Goal: Task Accomplishment & Management: Manage account settings

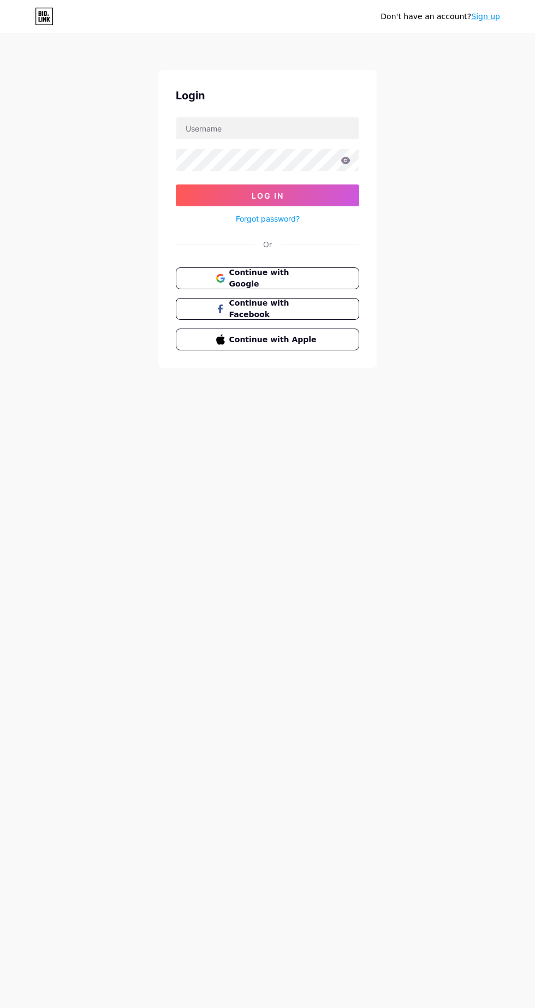
scroll to position [20, 0]
click at [300, 117] on input "text" at bounding box center [267, 128] width 182 height 22
type input "[DOMAIN_NAME][EMAIL_ADDRESS][DOMAIN_NAME]"
click at [176, 184] on button "Log In" at bounding box center [267, 195] width 183 height 22
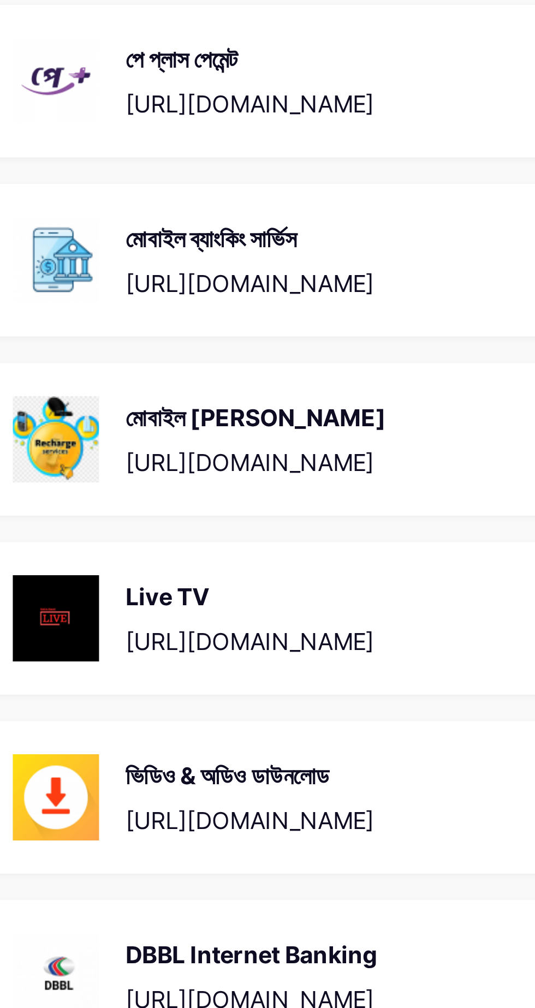
scroll to position [2, 0]
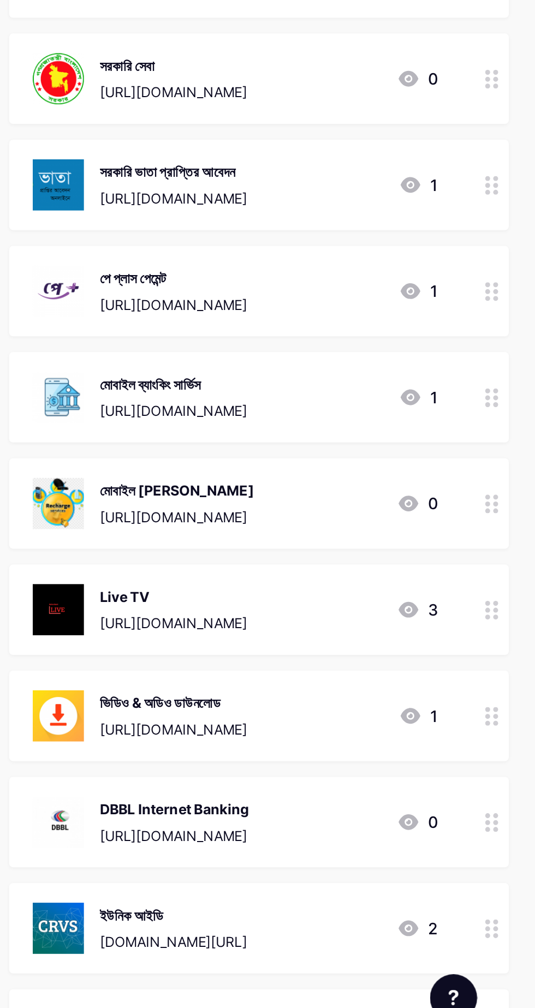
click at [507, 633] on icon at bounding box center [508, 634] width 8 height 10
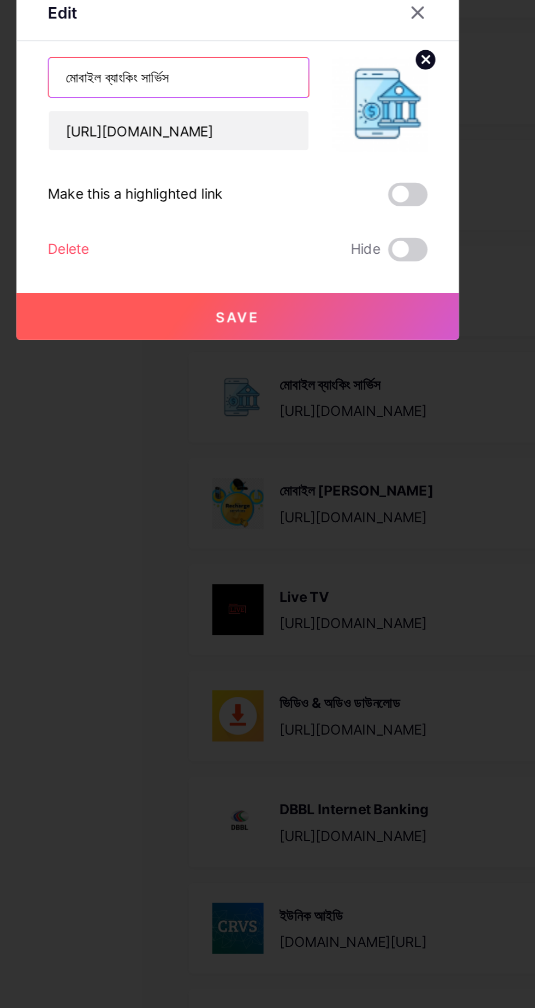
click at [256, 468] on input "মোবাইল ব্যাংকিং সার্ভিস" at bounding box center [235, 457] width 144 height 22
type input "ম"
type input "প"
click at [366, 425] on icon at bounding box center [367, 420] width 9 height 9
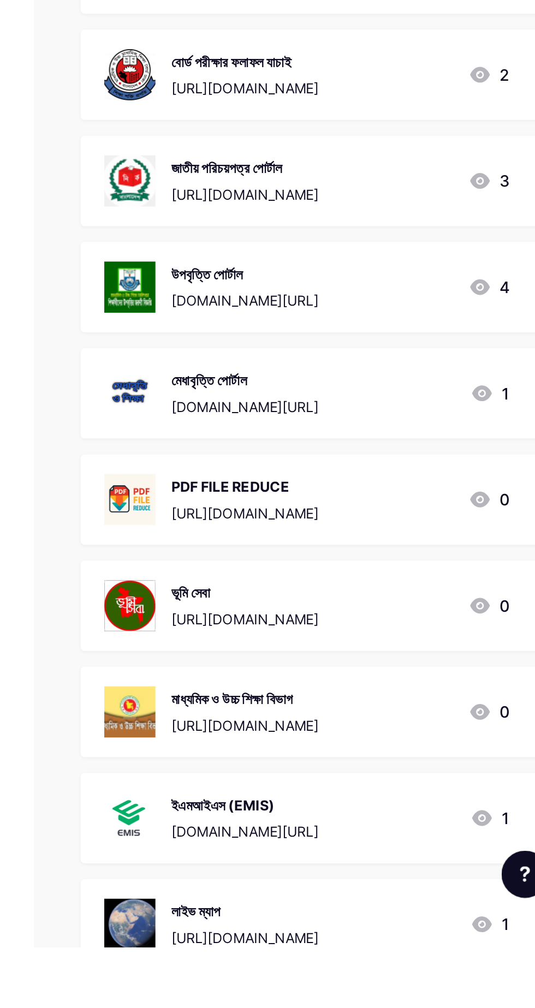
scroll to position [1114, 0]
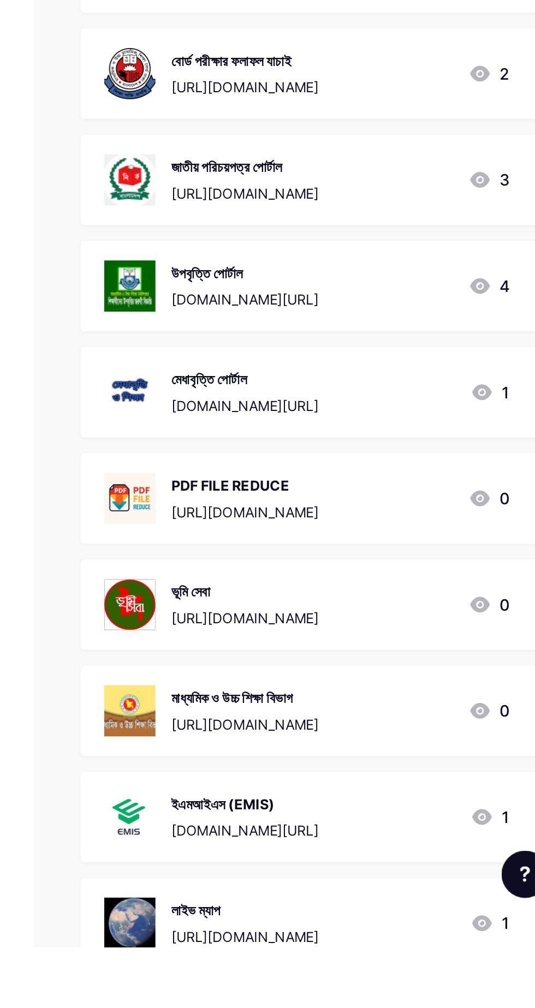
click at [372, 692] on div "মেধাবৃত্তি পোর্টাল" at bounding box center [331, 692] width 82 height 11
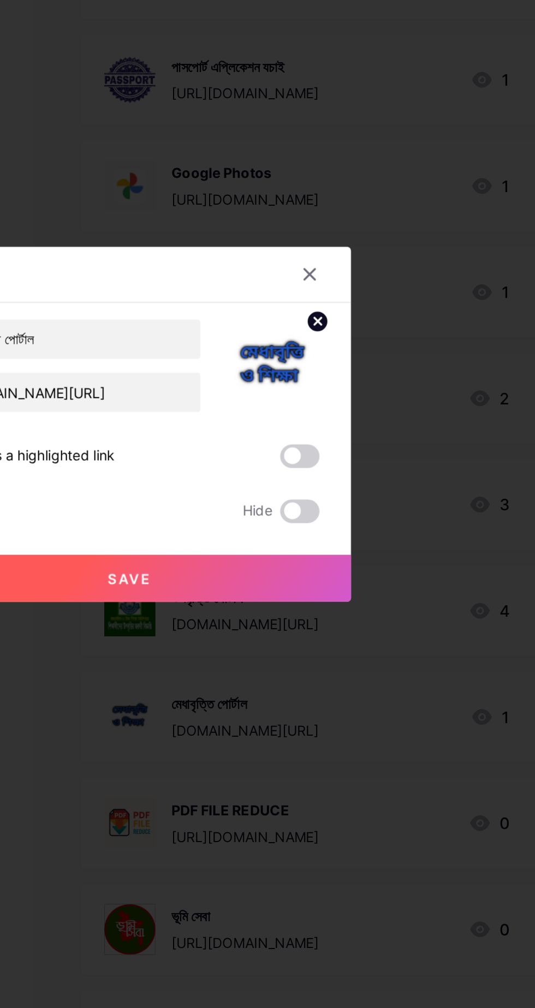
scroll to position [1148, 0]
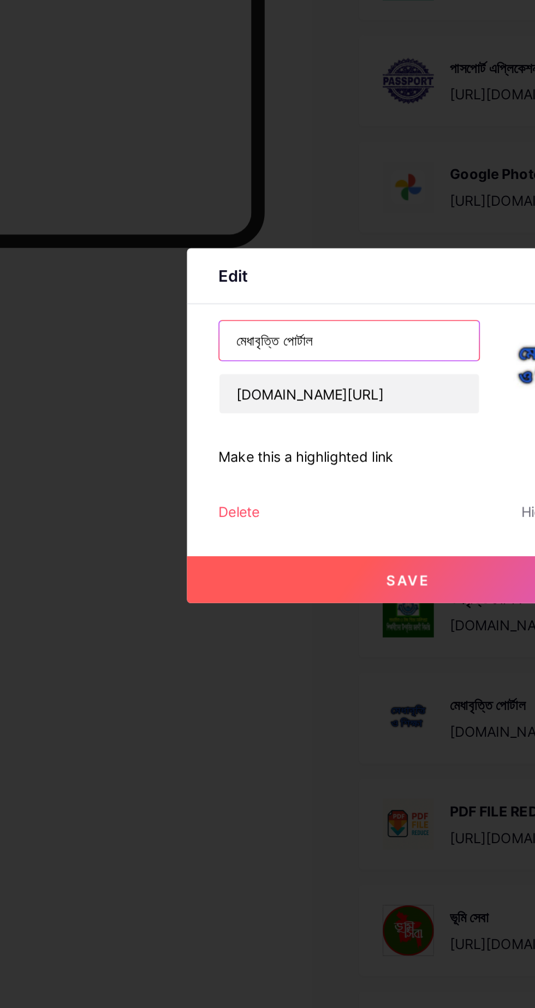
click at [244, 468] on input "মেধাবৃত্তি পোর্টাল" at bounding box center [235, 457] width 144 height 22
type input "ম"
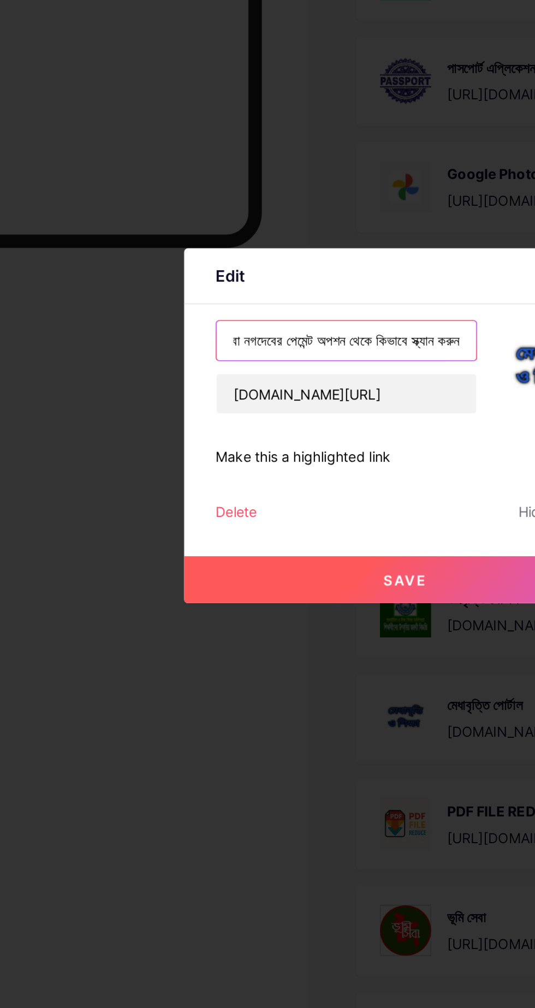
click at [211, 468] on input "আমাকে পেমেন্ট করতে এখানে ক্লিক করে বিকাশ রকেট অথবা নগদেবের পেমেন্ট অপশন থেকে কি…" at bounding box center [235, 457] width 144 height 22
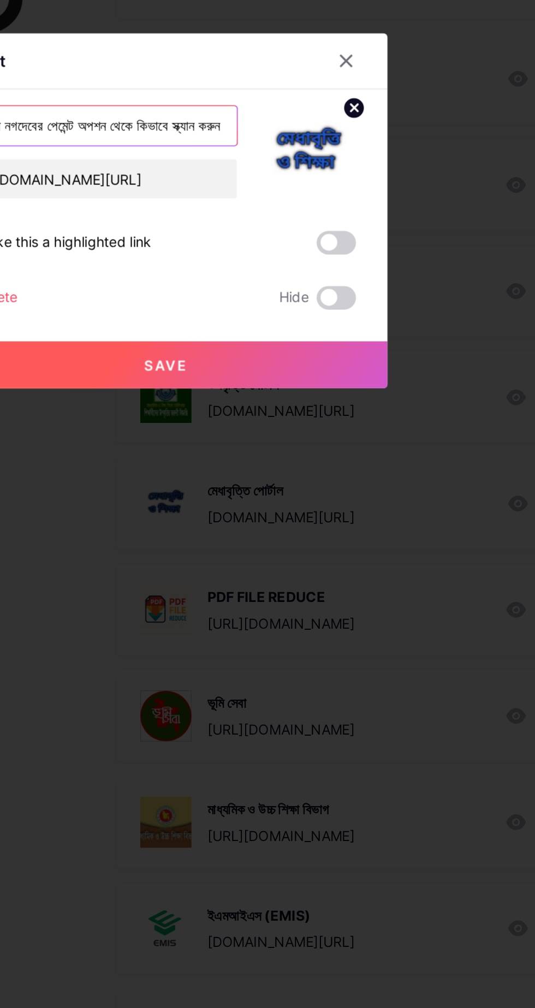
scroll to position [1148, 0]
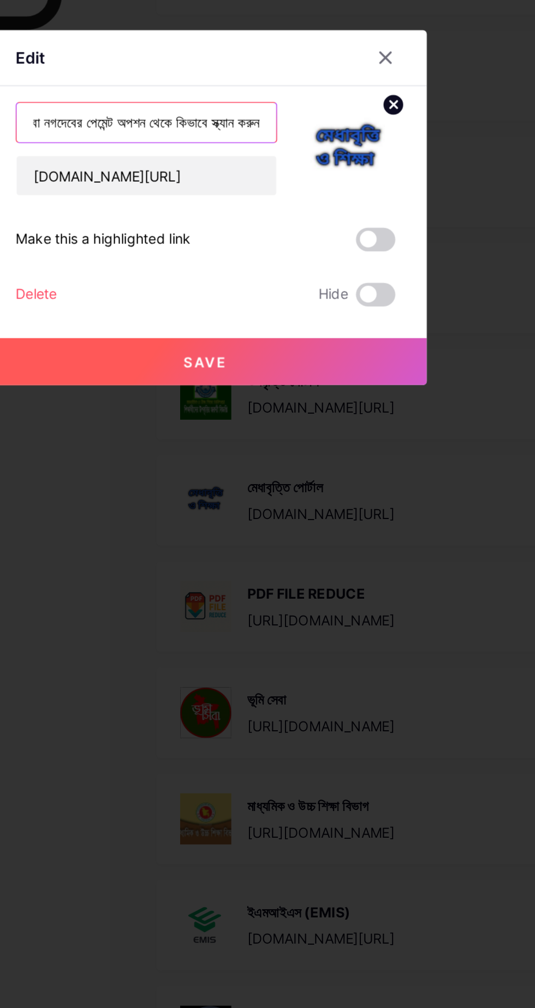
type input "আমাকে পেমেন্ট করতে এখানে ক্লিক করে বিকাশ রকেট অথবা নগদেবের পেমেন্ট অপশন থেকে কি…"
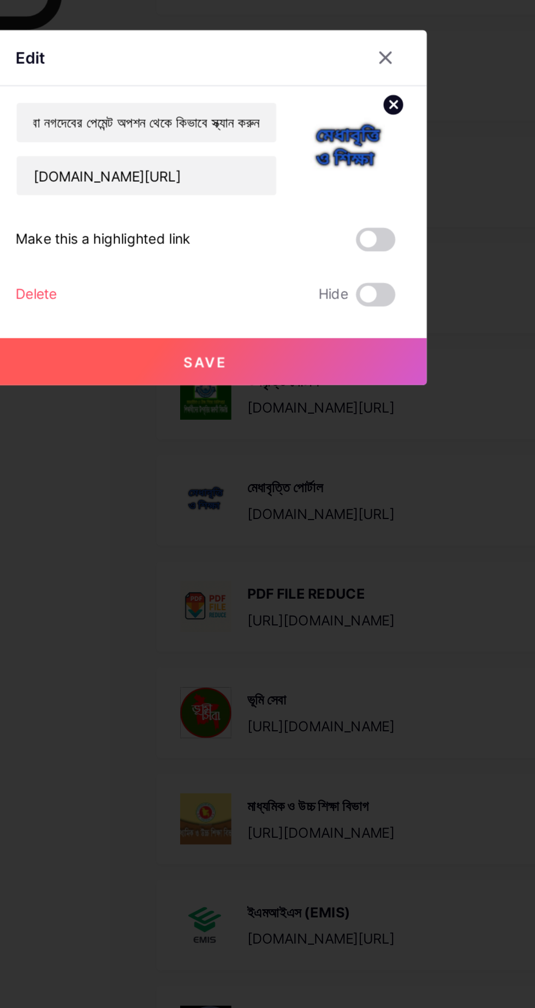
click at [306, 602] on button "Save" at bounding box center [268, 589] width 246 height 26
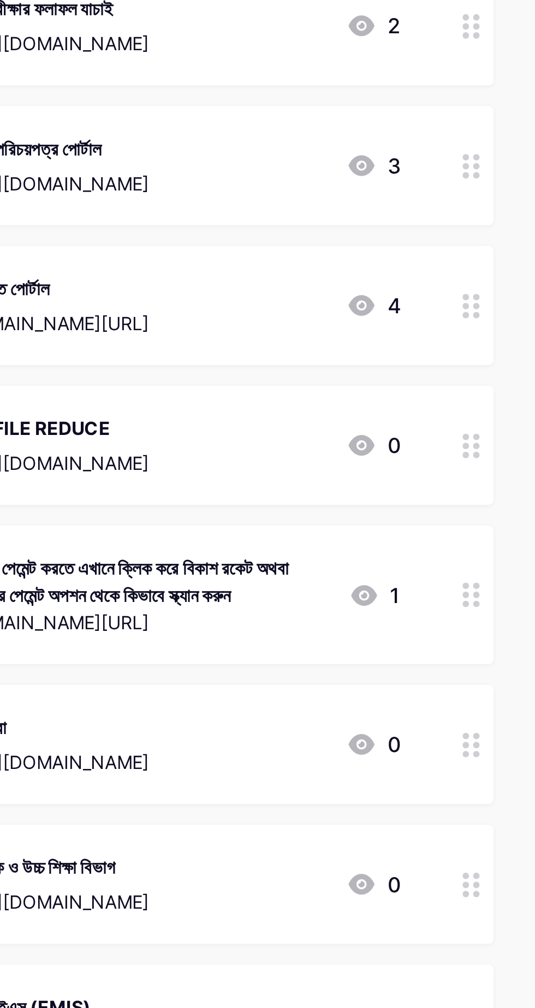
scroll to position [1180, 0]
click at [506, 702] on circle at bounding box center [505, 700] width 3 height 3
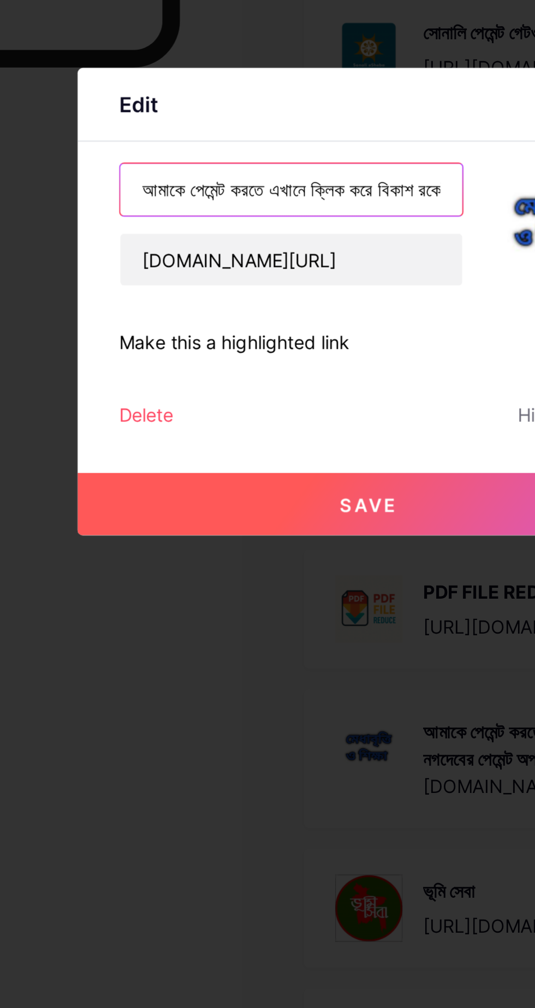
click at [252, 468] on input "আমাকে পেমেন্ট করতে এখানে ক্লিক করে বিকাশ রকেট অথবা নগদেবের পেমেন্ট অপশন থেকে কি…" at bounding box center [235, 457] width 144 height 22
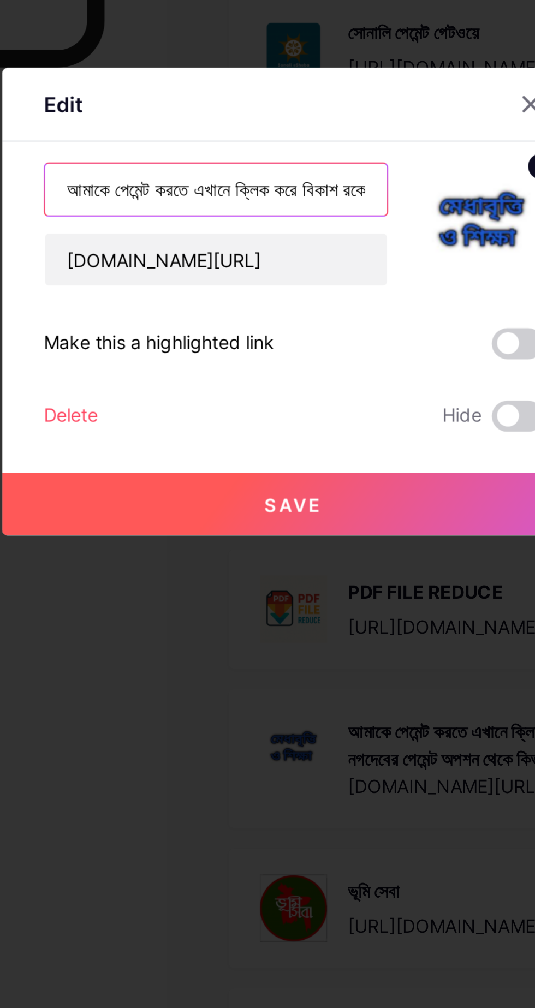
click at [271, 468] on input "আমাকে পেমেন্ট করতে এখানে ক্লিক করে বিকাশ রকেট অথবা নগদেবের পেমেন্ট অপশন থেকে কি…" at bounding box center [235, 457] width 144 height 22
click at [288, 468] on input "করে বিকাশ রকেট অথবা নগদেবের পেমেন্ট অপশন থেকে কিভাবে স্ক্যান করুন" at bounding box center [235, 457] width 144 height 22
click at [296, 468] on input "মেন্ট অপশন থেকে কিভাবে স্ক্যান করুন" at bounding box center [235, 457] width 144 height 22
type input "ম"
paste input "আমাকে পেমেন্ট করতে এখানে ক্লিক করে বিকাশ, রকেট অথবা উপায় অ্যাপের পেমেন্ট অপশন থ…"
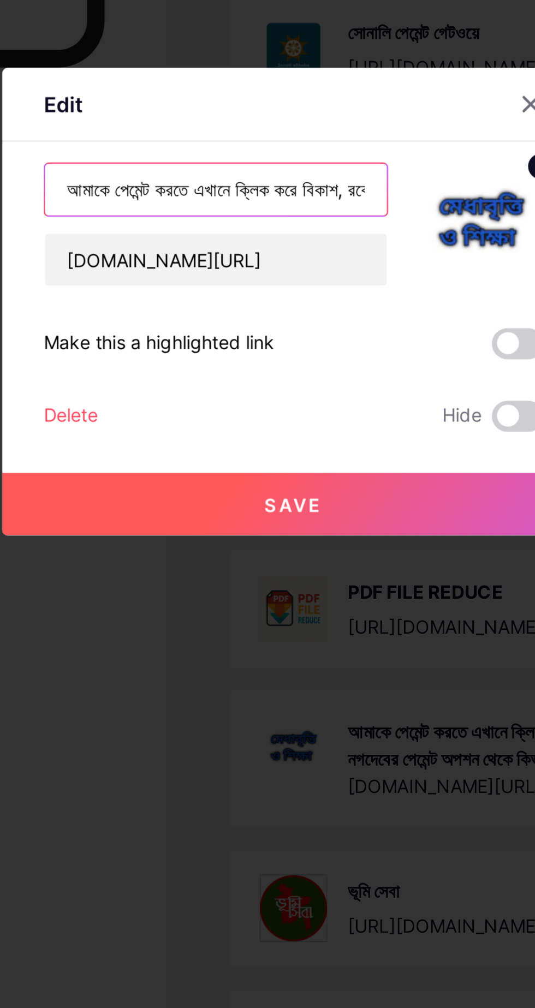
scroll to position [0, 309]
type input "আমাকে পেমেন্ট করতে এখানে ক্লিক করে বিকাশ, রকেট অথবা উপায় অ্যাপের পেমেন্ট অপশন থ…"
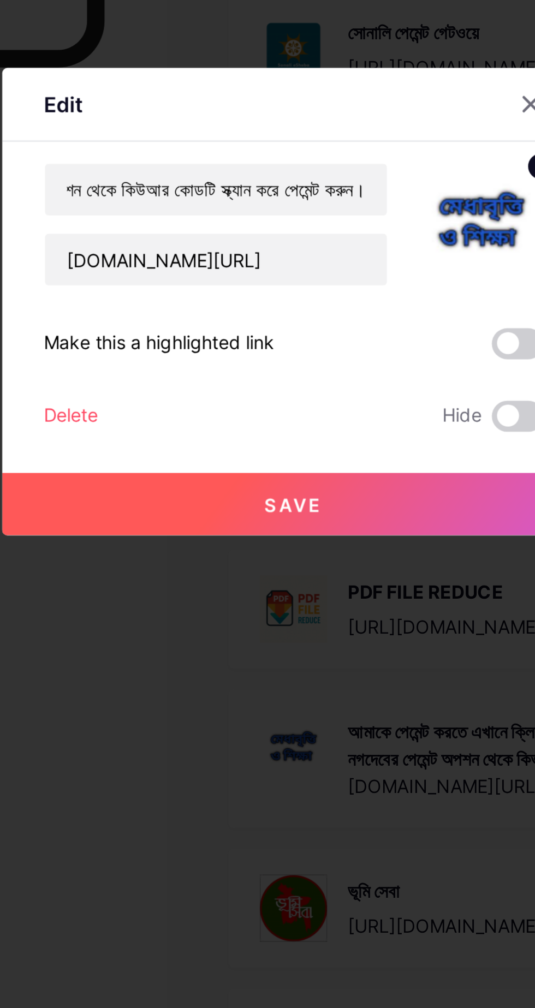
click at [288, 602] on button "Save" at bounding box center [268, 589] width 246 height 26
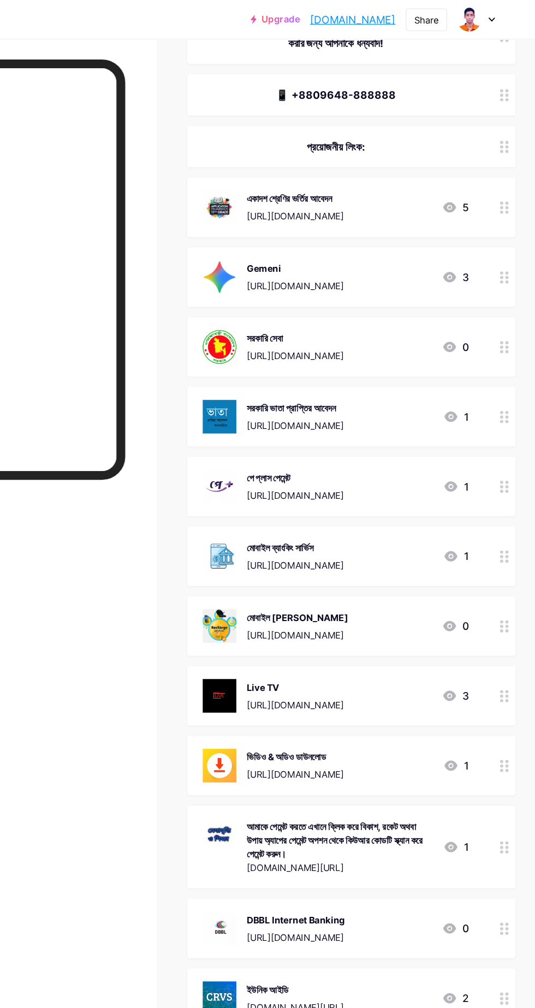
scroll to position [166, 0]
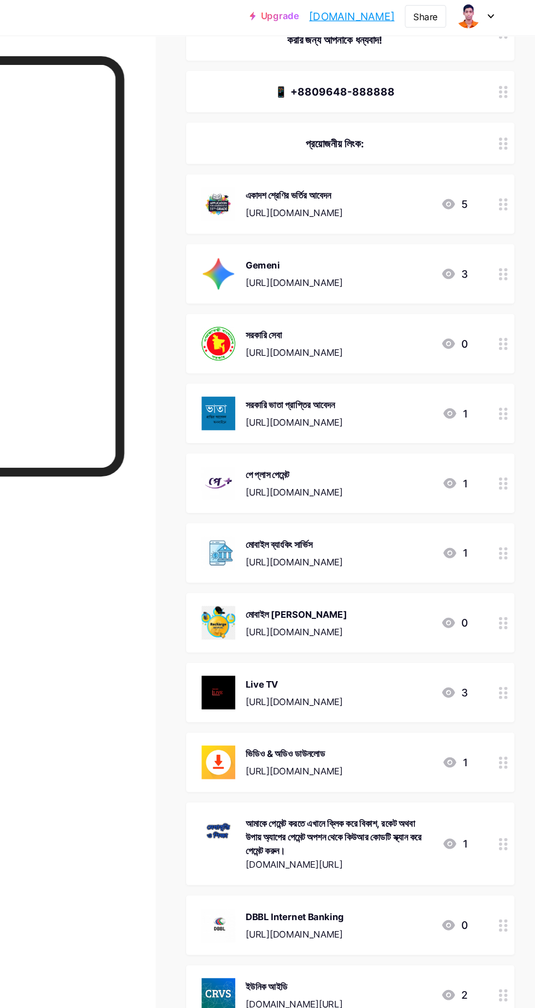
click at [149, 645] on div at bounding box center [102, 545] width 172 height 990
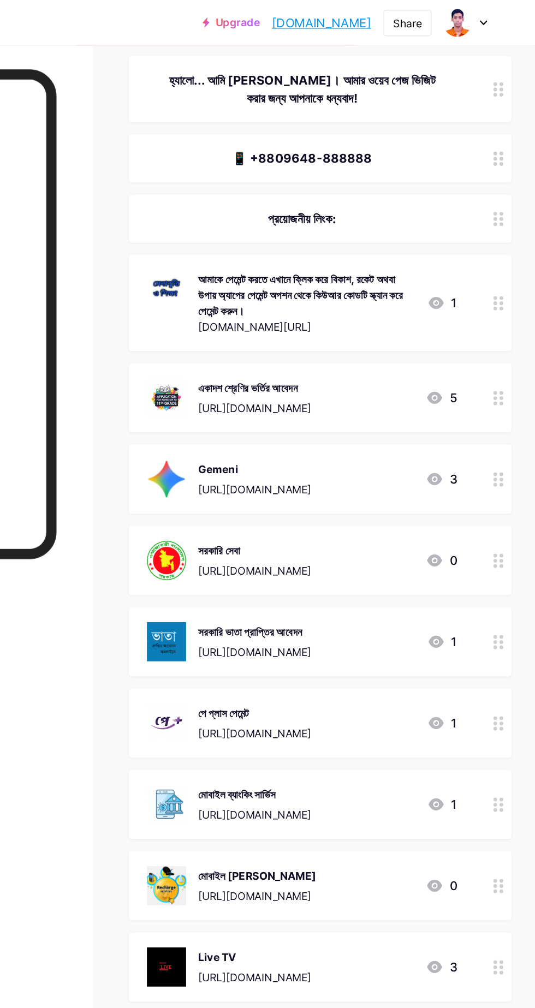
scroll to position [0, 0]
